Goal: Check status: Check status

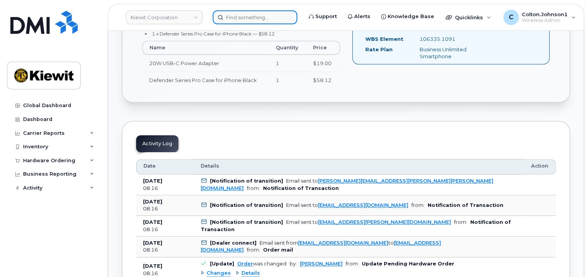
click at [240, 17] on input at bounding box center [255, 17] width 85 height 14
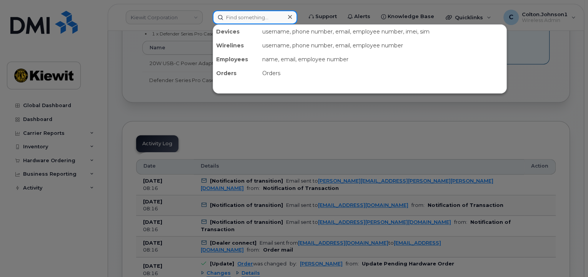
paste input "Cell Phone Order for [PERSON_NAME] Bell3 - Order #299605 - Pending Tracking"
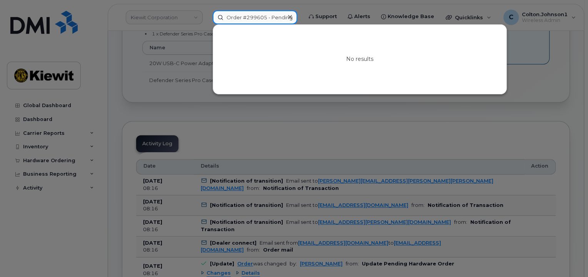
type input "Cell Phone Order for [PERSON_NAME] Bell3 - Order #299605 - Pending Tracking"
click at [254, 15] on input "Cell Phone Order for [PERSON_NAME] Bell3 - Order #299605 - Pending Tracking" at bounding box center [255, 17] width 85 height 14
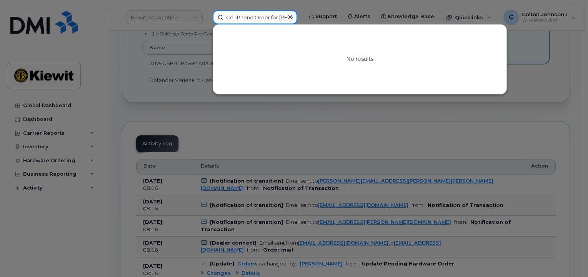
click at [254, 15] on input "Cell Phone Order for [PERSON_NAME] Bell3 - Order #299605 - Pending Tracking" at bounding box center [255, 17] width 85 height 14
paste input "299605"
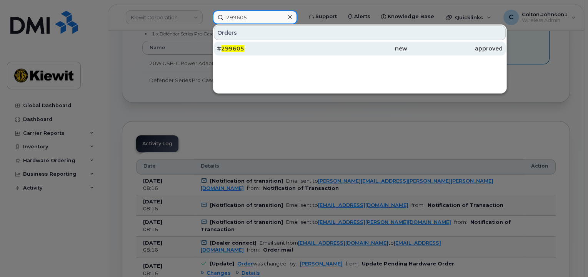
type input "299605"
click at [382, 49] on div "new" at bounding box center [359, 49] width 95 height 8
